Goal: Task Accomplishment & Management: Manage account settings

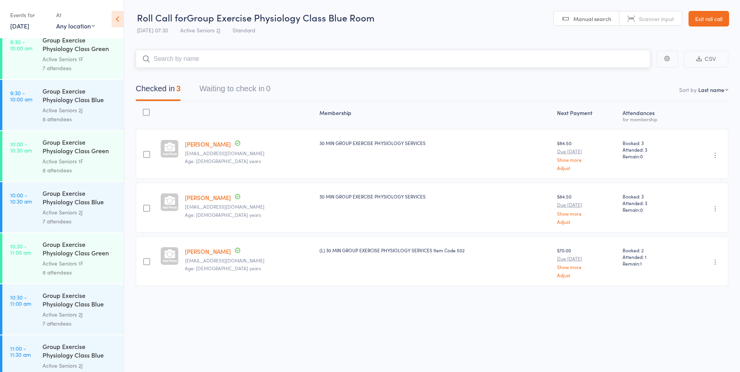
scroll to position [702, 0]
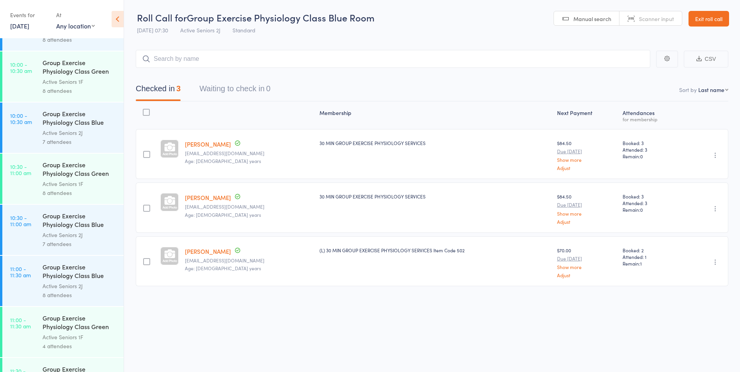
click at [42, 298] on link "11:00 - 11:30 am Group Exercise Physiology Class Blue Room Active Seniors 2J 8 …" at bounding box center [62, 281] width 121 height 50
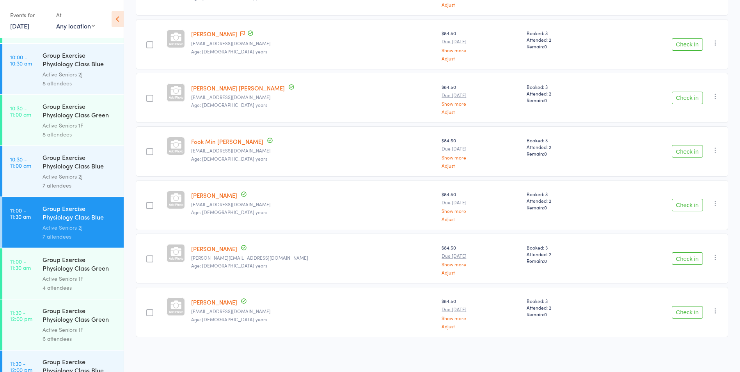
scroll to position [781, 0]
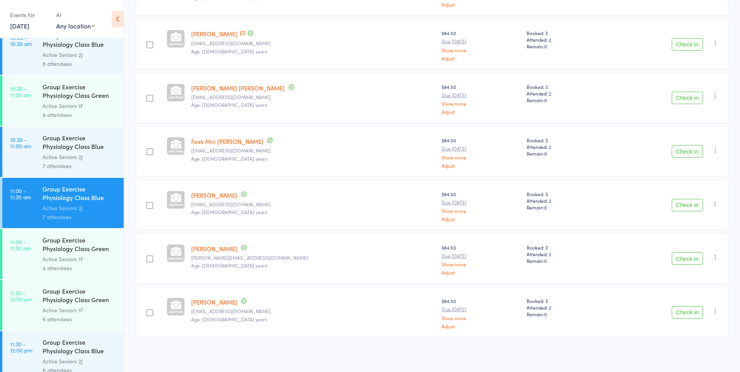
click at [46, 245] on div "Group Exercise Physiology Class Green Room" at bounding box center [80, 245] width 75 height 19
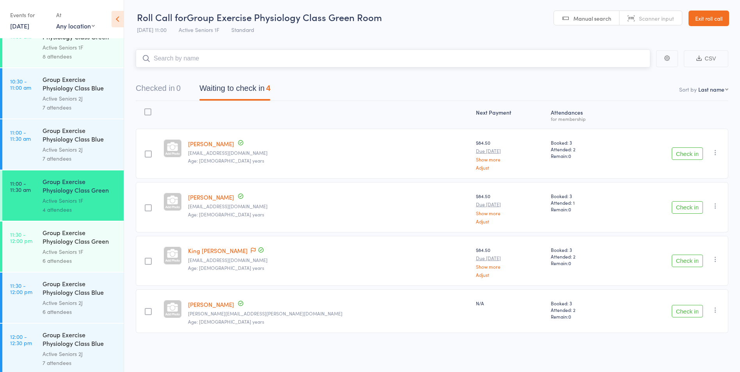
scroll to position [835, 0]
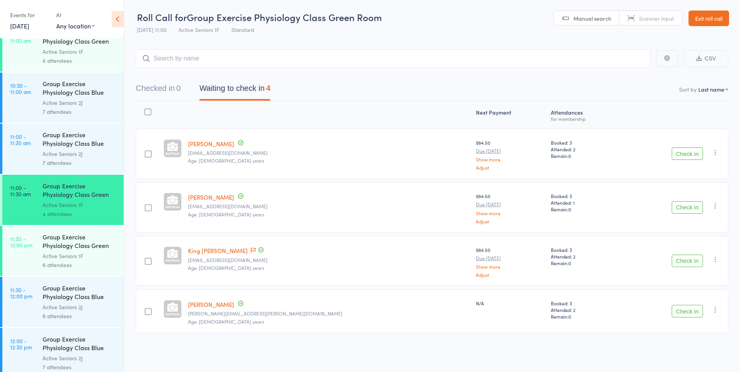
click at [80, 101] on div "Active Seniors 2J" at bounding box center [80, 102] width 75 height 9
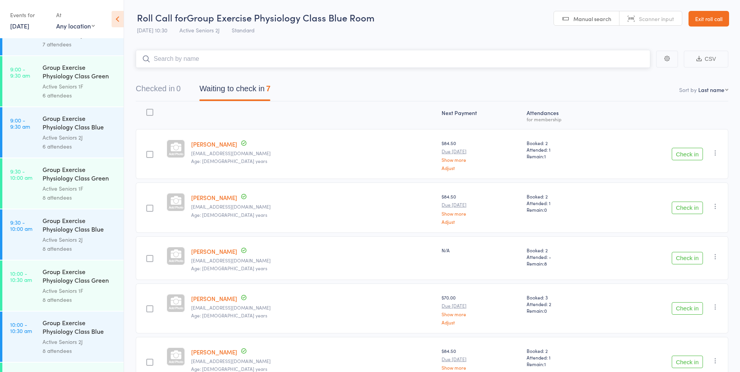
scroll to position [546, 0]
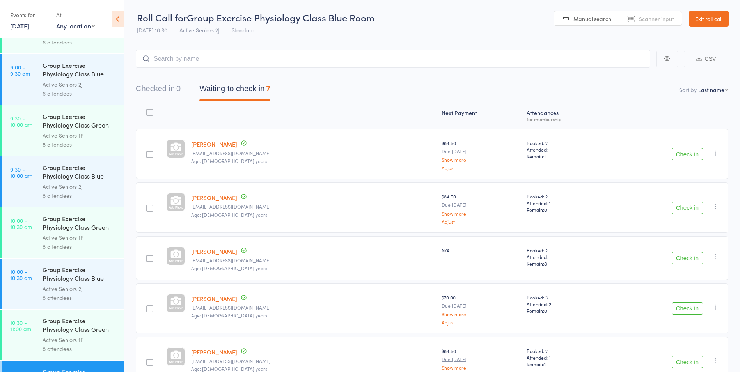
click at [64, 134] on div "Active Seniors 1F" at bounding box center [80, 135] width 75 height 9
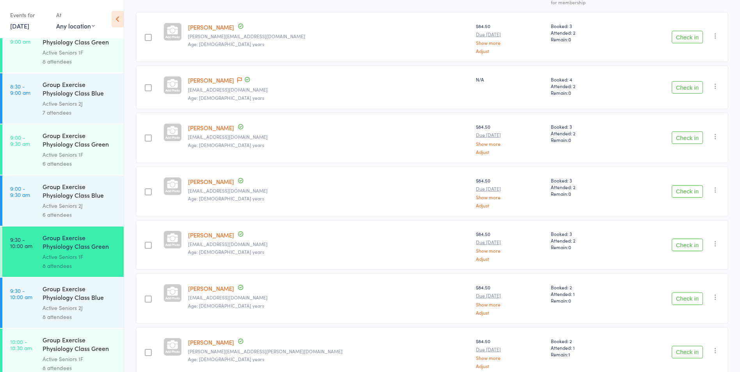
scroll to position [429, 0]
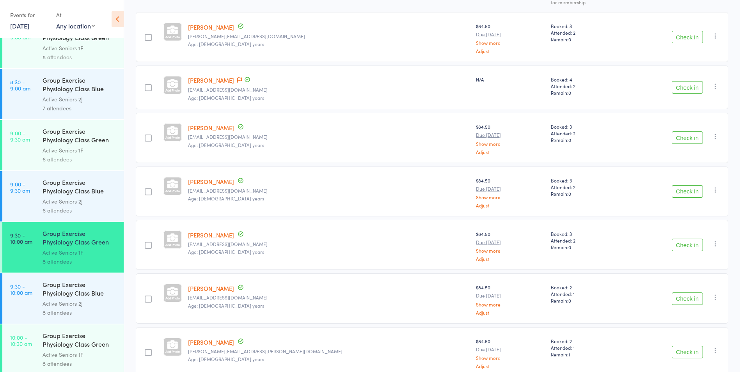
click at [57, 302] on div "Active Seniors 2J" at bounding box center [80, 303] width 75 height 9
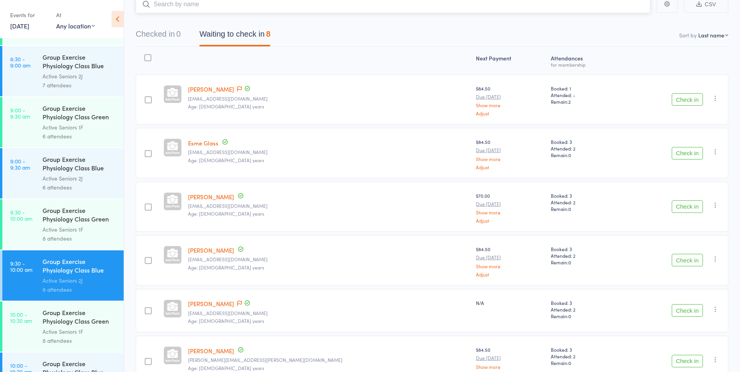
scroll to position [507, 0]
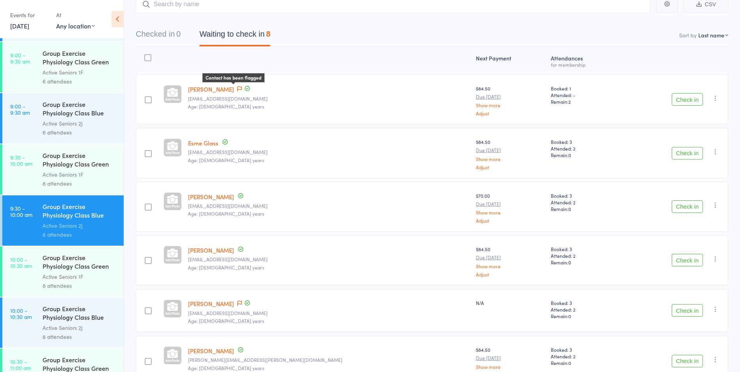
click at [242, 88] on icon at bounding box center [239, 88] width 5 height 5
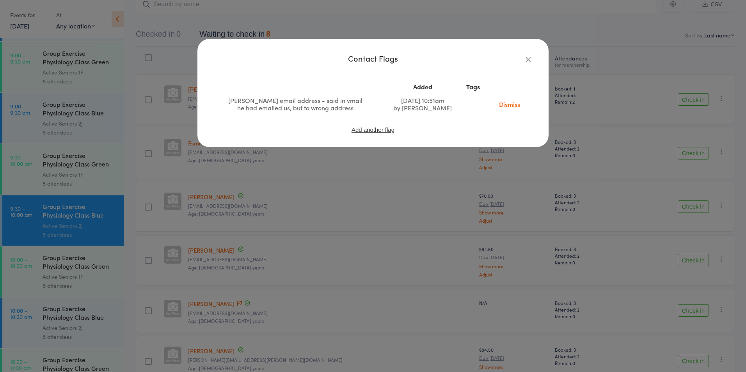
click at [528, 58] on icon "button" at bounding box center [528, 59] width 9 height 9
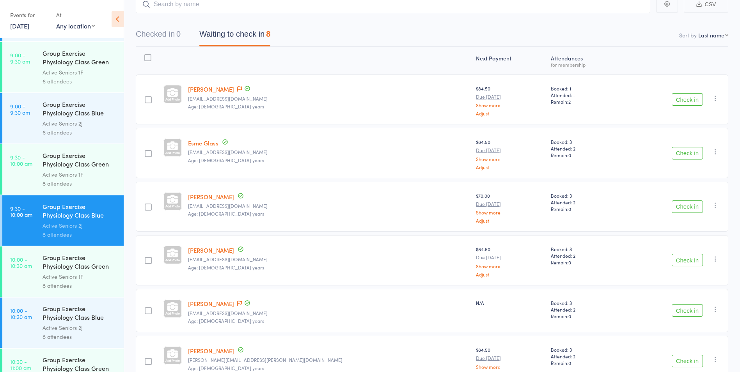
click at [29, 29] on link "12 Sep, 2025" at bounding box center [19, 25] width 19 height 9
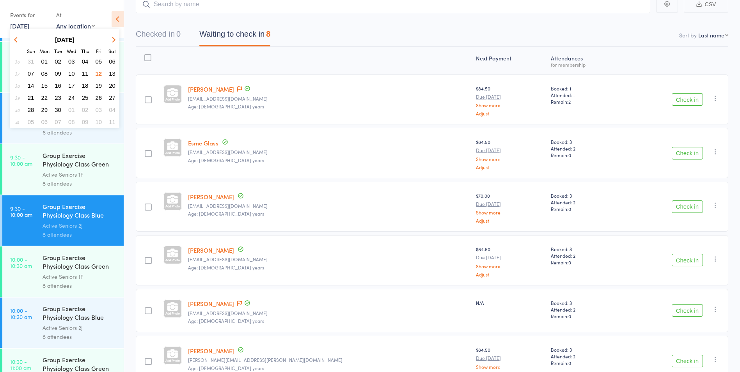
click at [42, 89] on span "15" at bounding box center [44, 85] width 7 height 7
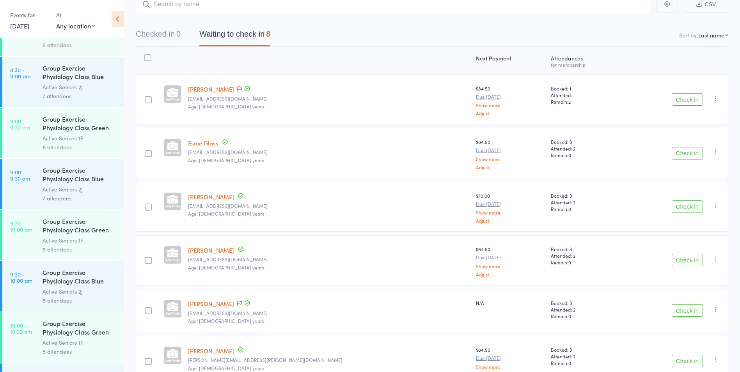
scroll to position [429, 0]
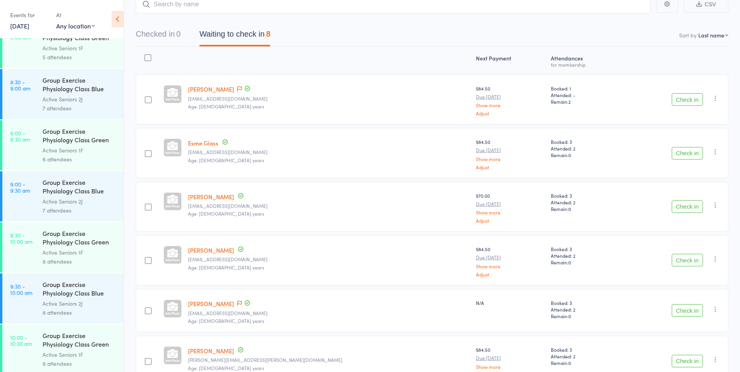
click at [53, 149] on div "Active Seniors 1F" at bounding box center [80, 150] width 75 height 9
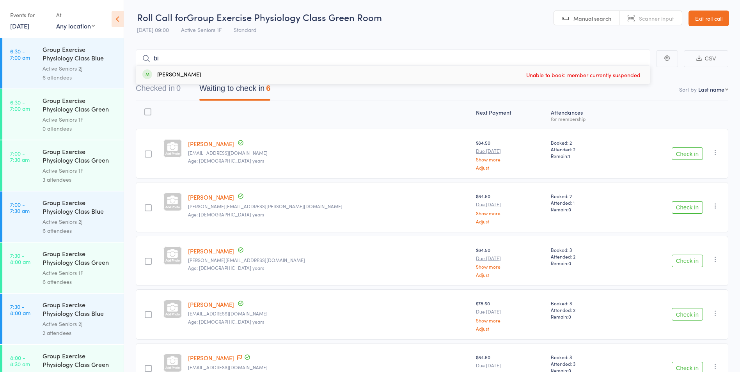
type input "b"
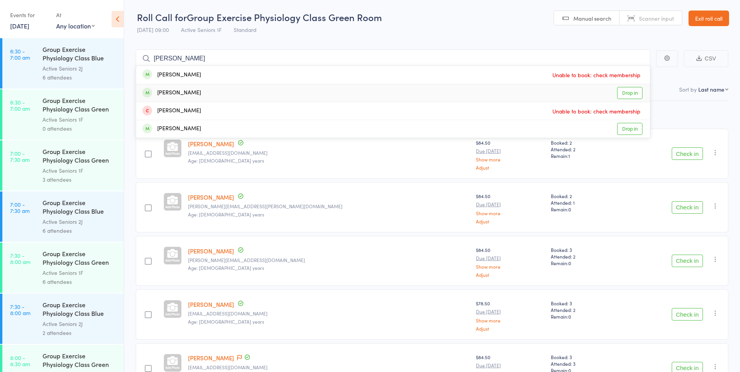
type input "nicholas"
click at [629, 89] on link "Drop in" at bounding box center [629, 93] width 25 height 12
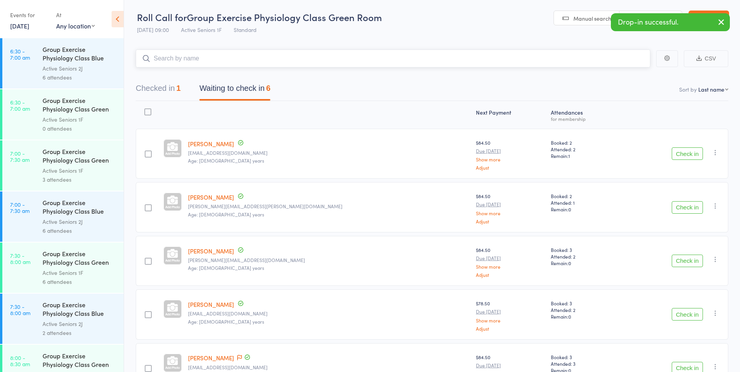
click at [166, 85] on button "Checked in 1" at bounding box center [158, 90] width 45 height 21
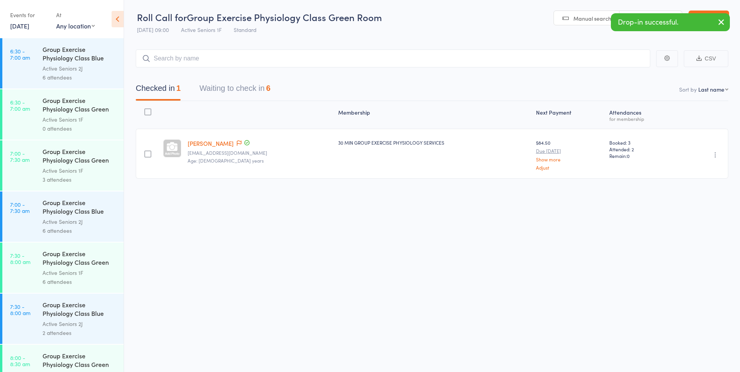
click at [713, 155] on icon "button" at bounding box center [716, 155] width 8 height 8
click at [675, 166] on li "Undo check-in" at bounding box center [688, 170] width 64 height 10
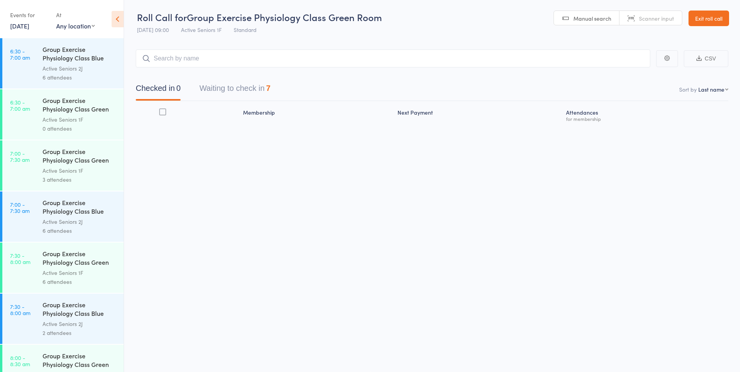
click at [20, 30] on div "Events for 15 Sep, 2025 15 Sep, 2025 September 2025 Sun Mon Tue Wed Thu Fri Sat…" at bounding box center [29, 20] width 38 height 23
click at [22, 27] on link "15 Sep, 2025" at bounding box center [19, 25] width 19 height 9
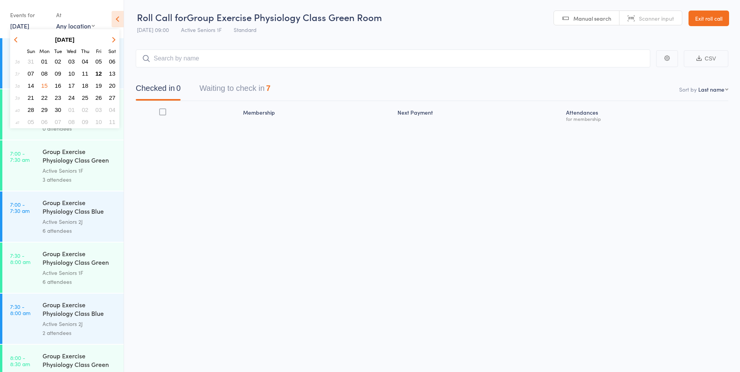
click at [71, 89] on button "17" at bounding box center [72, 85] width 12 height 11
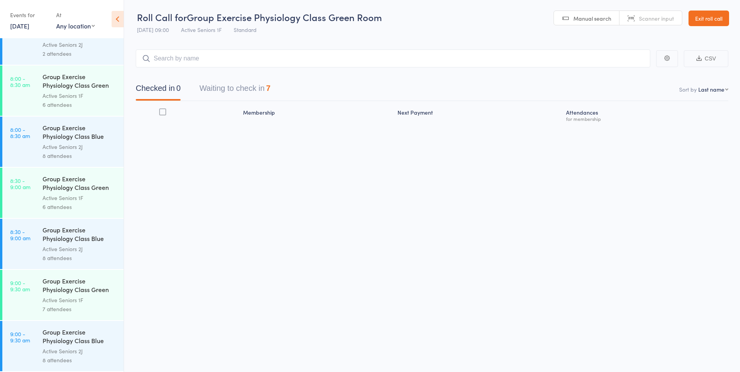
scroll to position [351, 0]
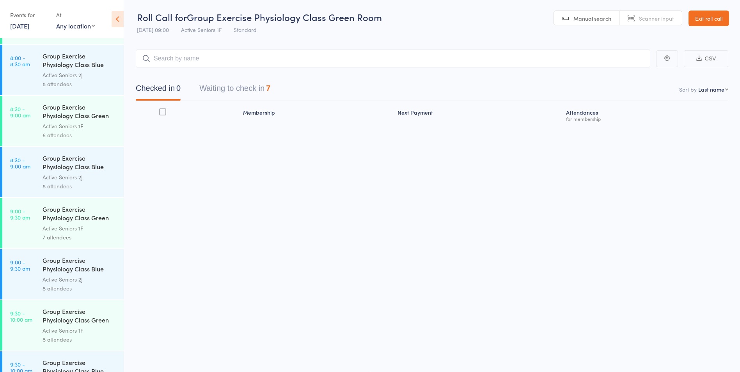
click at [55, 216] on div "Group Exercise Physiology Class Green Room" at bounding box center [80, 214] width 75 height 19
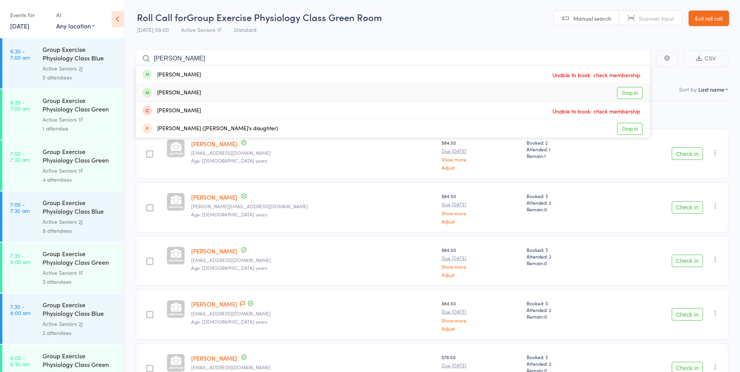
type input "nicholas s"
click at [627, 86] on div "Nicholas Sideroudakis Drop in" at bounding box center [393, 93] width 514 height 18
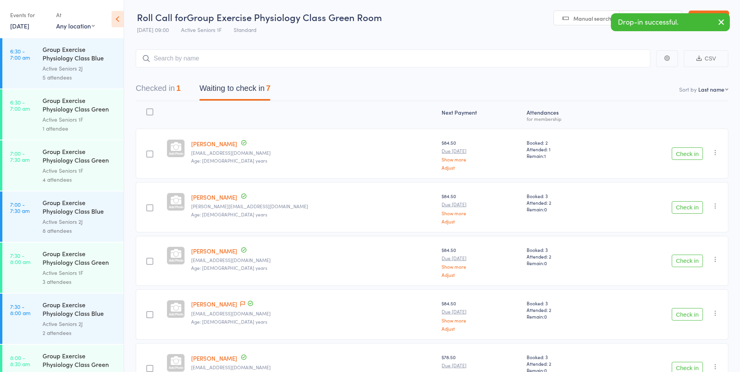
click at [132, 94] on main "CSV Checked in 1 Waiting to check in 7 Sort by Last name First name Last name B…" at bounding box center [432, 287] width 616 height 498
click at [154, 94] on button "Checked in 1" at bounding box center [158, 90] width 45 height 21
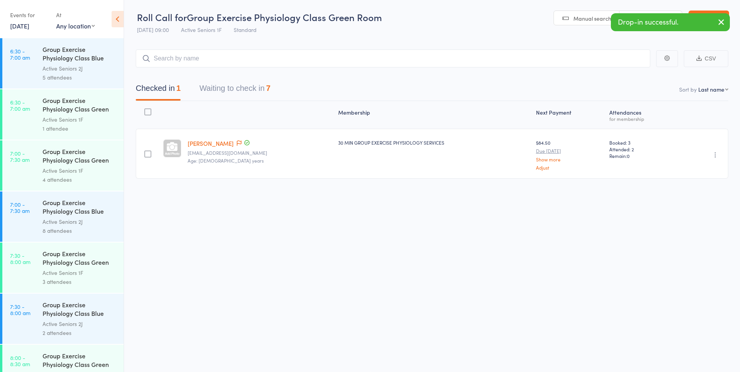
click at [717, 153] on icon "button" at bounding box center [716, 155] width 8 height 8
click at [707, 169] on li "Undo check-in" at bounding box center [688, 170] width 64 height 10
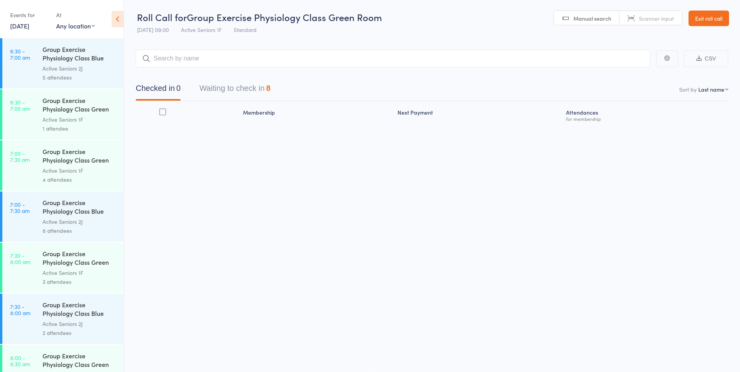
click at [36, 32] on div "Events for 17 Sep, 2025 17 Sep, 2025 September 2025 Sun Mon Tue Wed Thu Fri Sat…" at bounding box center [62, 19] width 124 height 39
click at [29, 23] on link "17 Sep, 2025" at bounding box center [19, 25] width 19 height 9
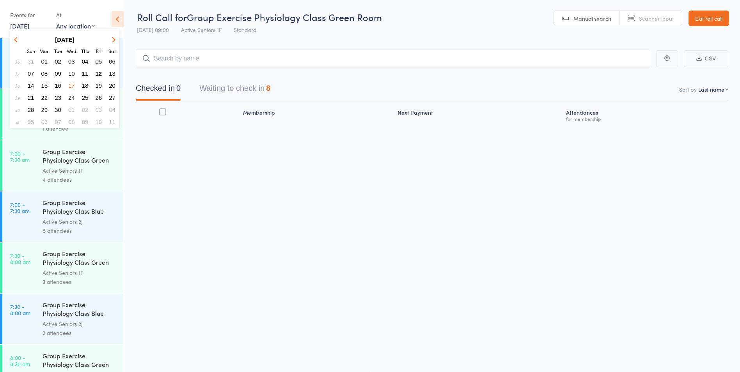
click at [101, 87] on span "19" at bounding box center [99, 85] width 7 height 7
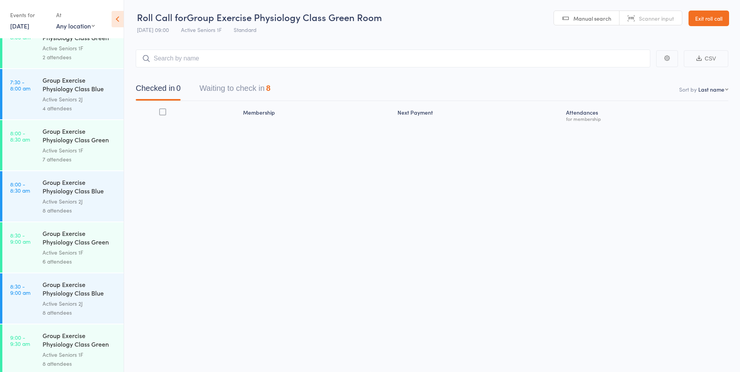
scroll to position [312, 0]
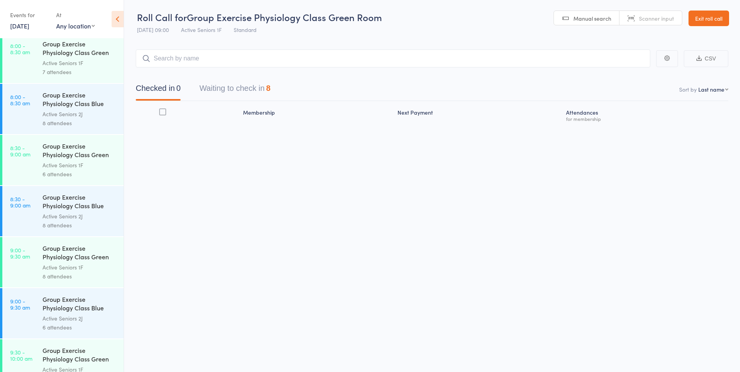
click at [66, 322] on div "Active Seniors 2J" at bounding box center [80, 318] width 75 height 9
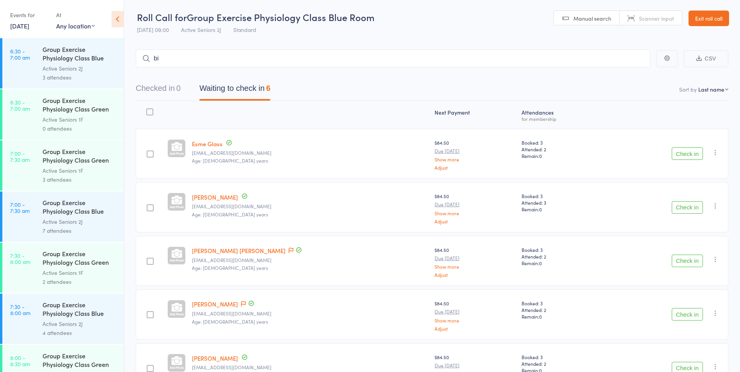
type input "b"
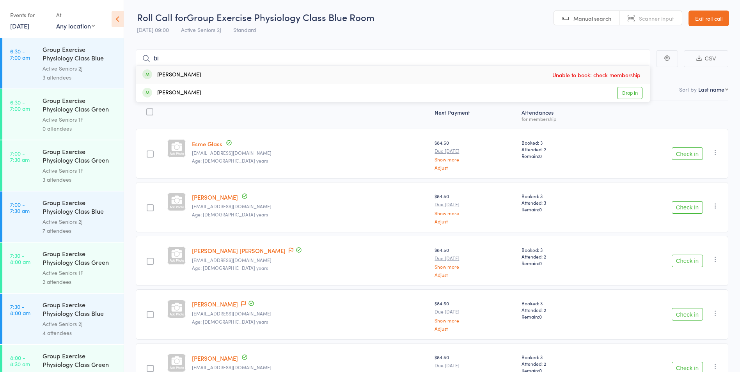
type input "b"
type input "nicholas"
click at [637, 91] on link "Drop in" at bounding box center [629, 93] width 25 height 12
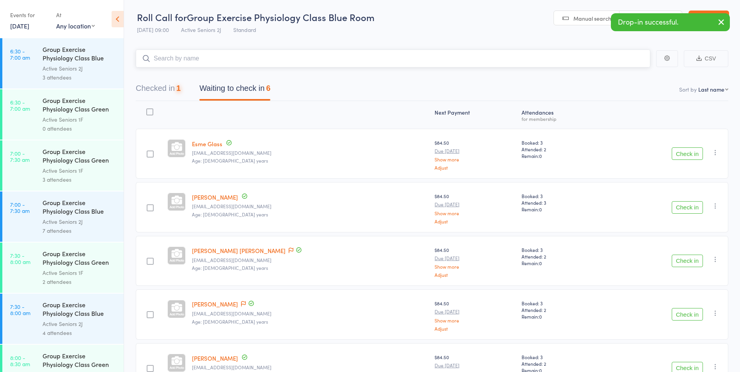
drag, startPoint x: 150, startPoint y: 81, endPoint x: 153, endPoint y: 90, distance: 9.5
click at [150, 81] on button "Checked in 1" at bounding box center [158, 90] width 45 height 21
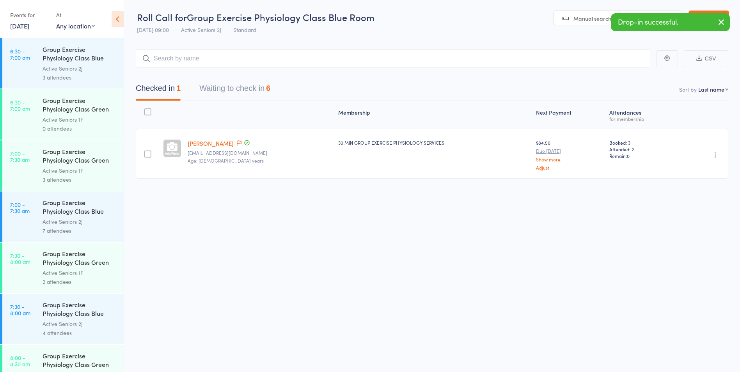
click at [715, 151] on icon "button" at bounding box center [716, 155] width 8 height 8
click at [697, 168] on li "Undo check-in" at bounding box center [688, 170] width 64 height 10
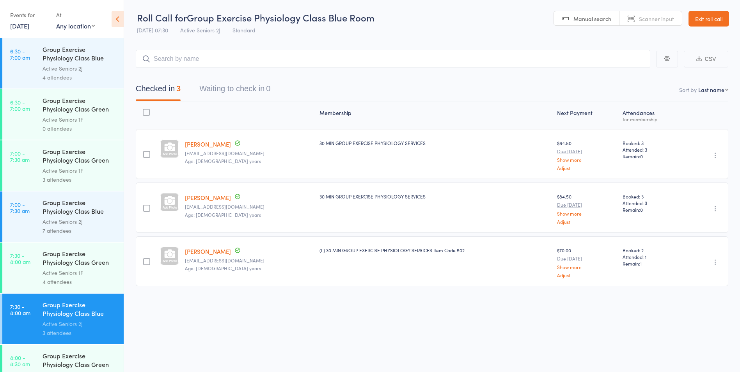
drag, startPoint x: 0, startPoint y: 0, endPoint x: 719, endPoint y: 25, distance: 719.7
click at [719, 25] on link "Exit roll call" at bounding box center [709, 19] width 41 height 16
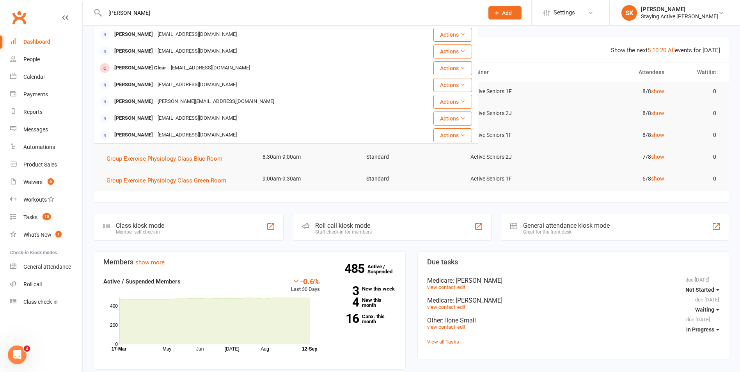
type input "rhonda harris"
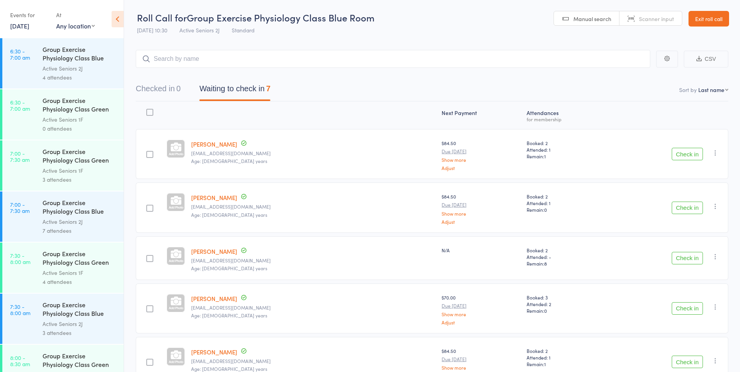
click at [696, 14] on link "Exit roll call" at bounding box center [709, 19] width 41 height 16
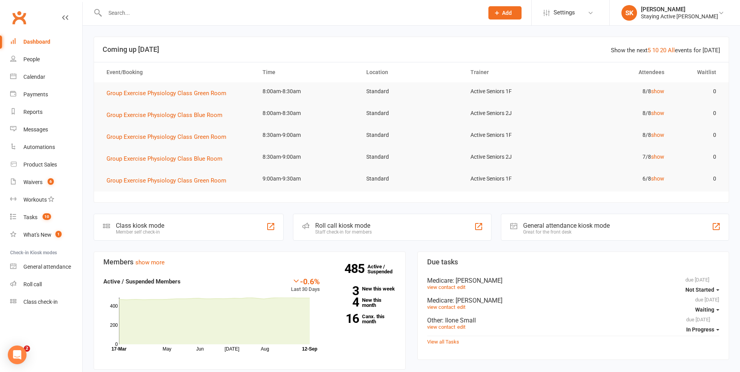
click at [243, 19] on div at bounding box center [286, 12] width 385 height 25
click at [209, 18] on div at bounding box center [286, 12] width 385 height 25
click at [137, 10] on input "text" at bounding box center [291, 12] width 376 height 11
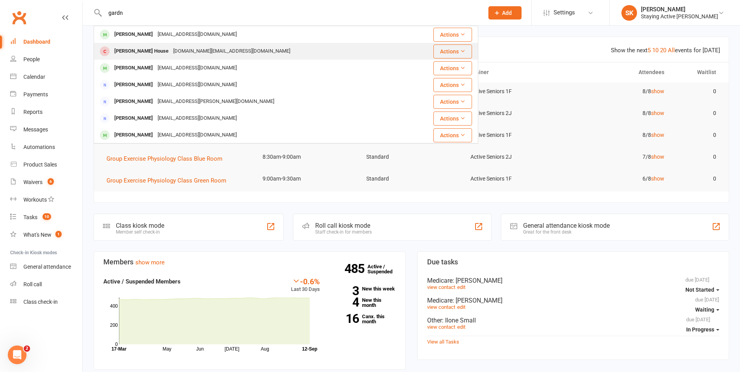
type input "gardn"
click at [151, 43] on div "[PERSON_NAME] [PERSON_NAME][DOMAIN_NAME][EMAIL_ADDRESS][DOMAIN_NAME]" at bounding box center [250, 51] width 313 height 16
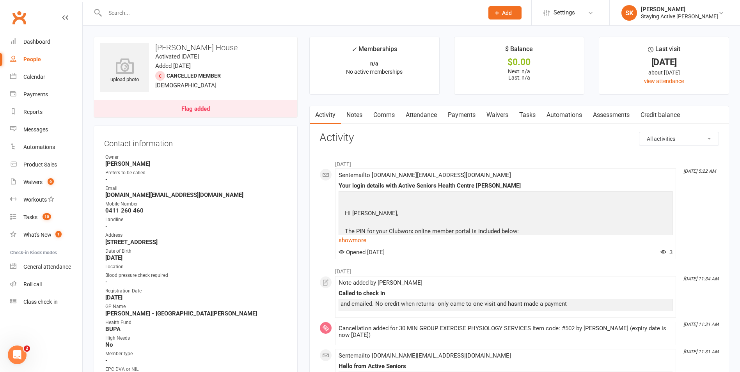
click at [148, 16] on input "text" at bounding box center [291, 12] width 376 height 11
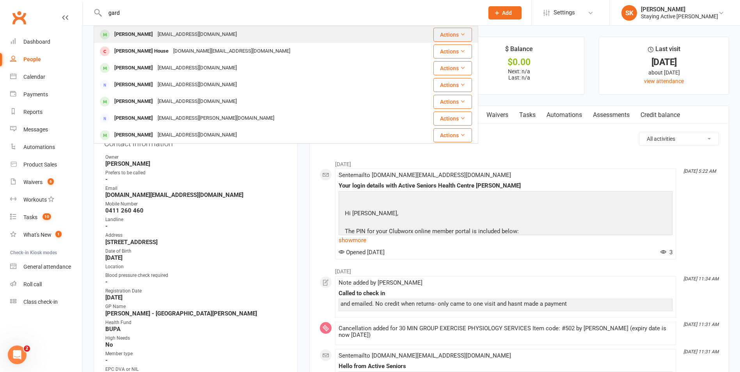
type input "gard"
click at [171, 41] on div "[PERSON_NAME] [EMAIL_ADDRESS][DOMAIN_NAME]" at bounding box center [253, 35] width 319 height 16
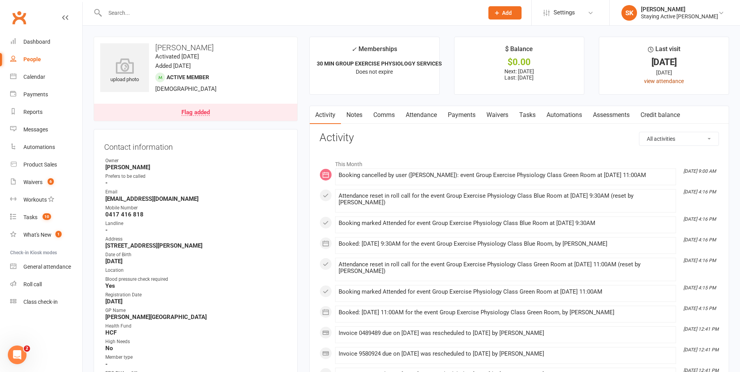
click at [661, 79] on link "view attendance" at bounding box center [664, 81] width 40 height 6
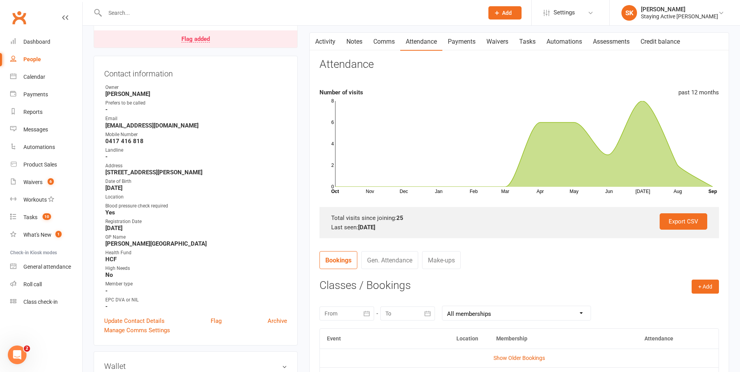
scroll to position [156, 0]
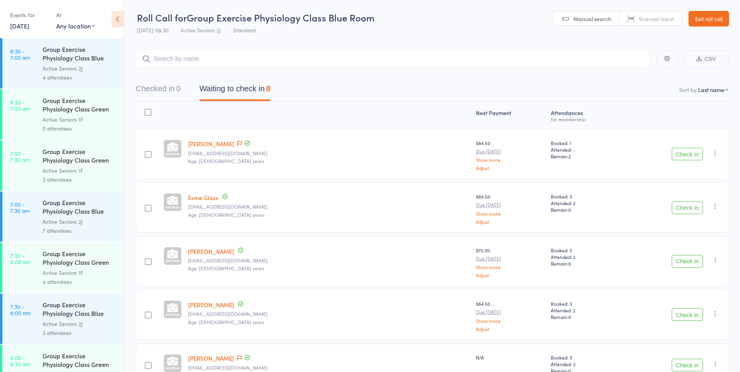
click at [724, 20] on link "Exit roll call" at bounding box center [709, 19] width 41 height 16
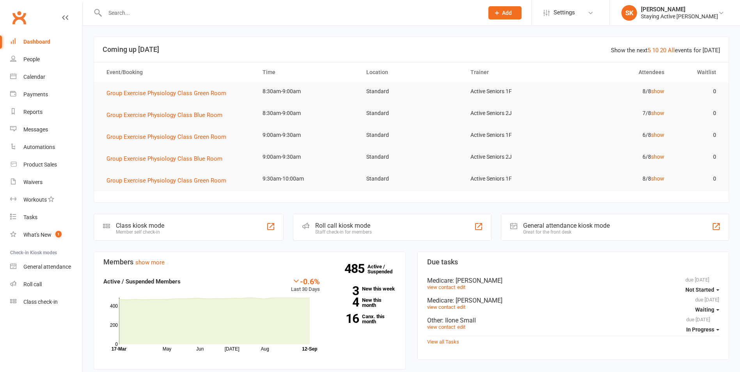
click at [158, 14] on input "text" at bounding box center [291, 12] width 376 height 11
type input "b"
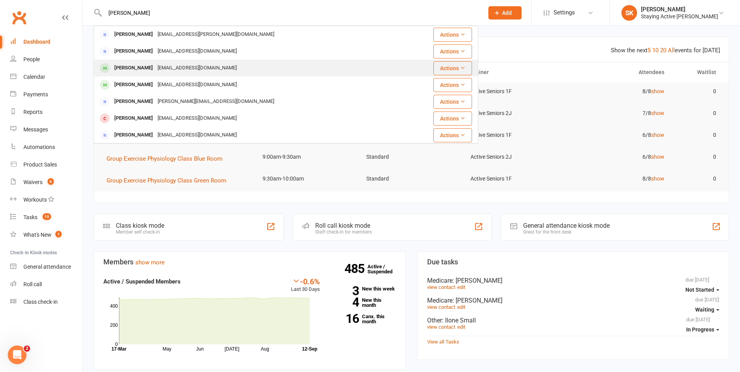
type input "nicholas"
click at [190, 70] on div "sideroudakis@gmail.com" at bounding box center [197, 67] width 84 height 11
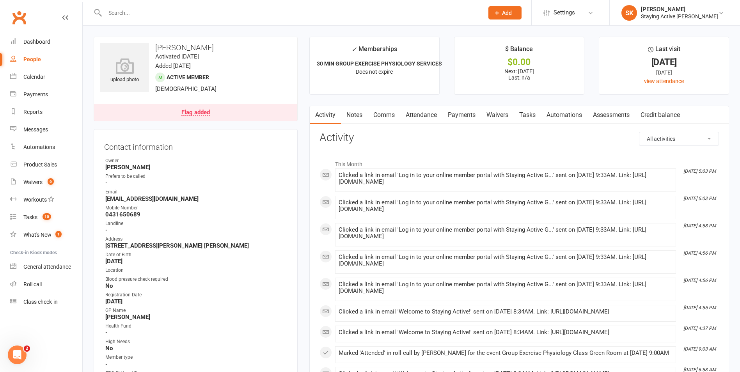
click at [468, 117] on link "Payments" at bounding box center [462, 115] width 39 height 18
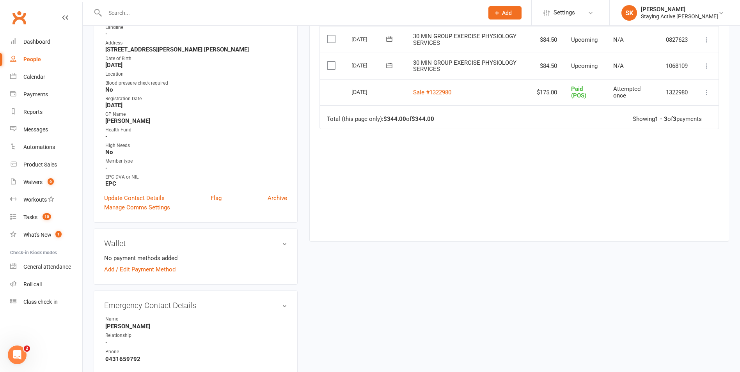
scroll to position [97, 0]
